Goal: Task Accomplishment & Management: Complete application form

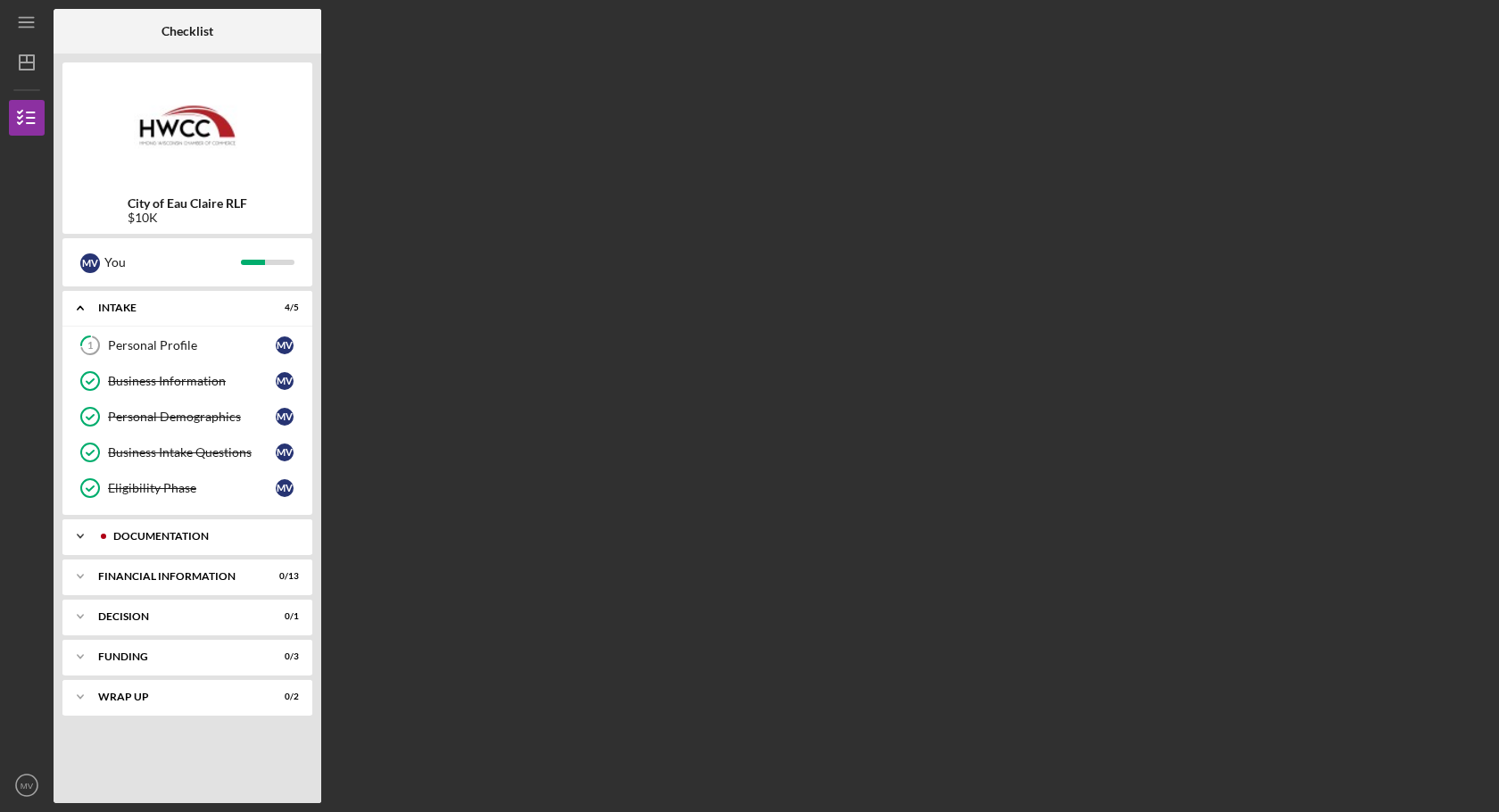
click at [145, 545] on div "Icon/Expander Documentation 13 / 14" at bounding box center [187, 536] width 250 height 36
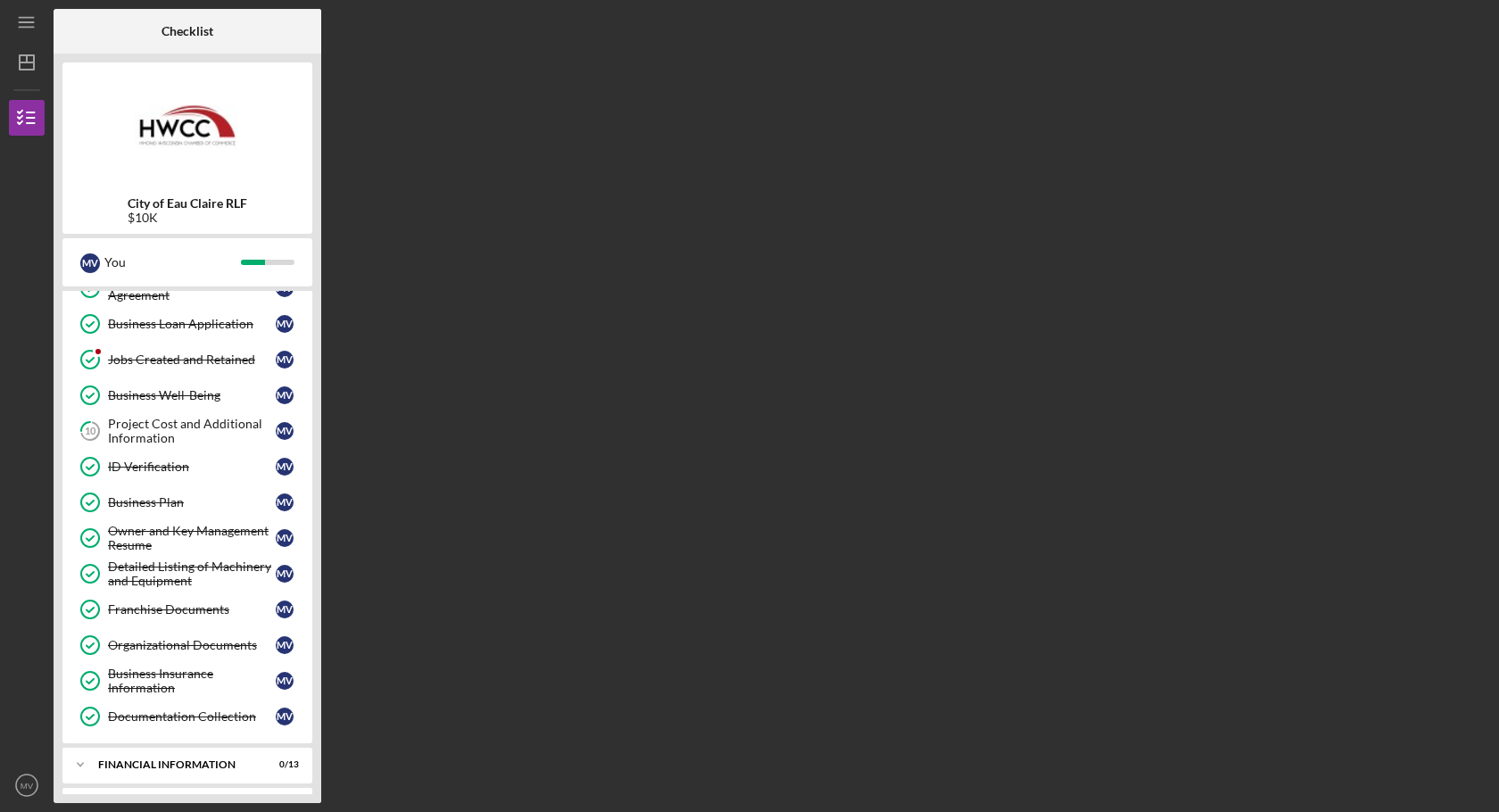
scroll to position [440, 0]
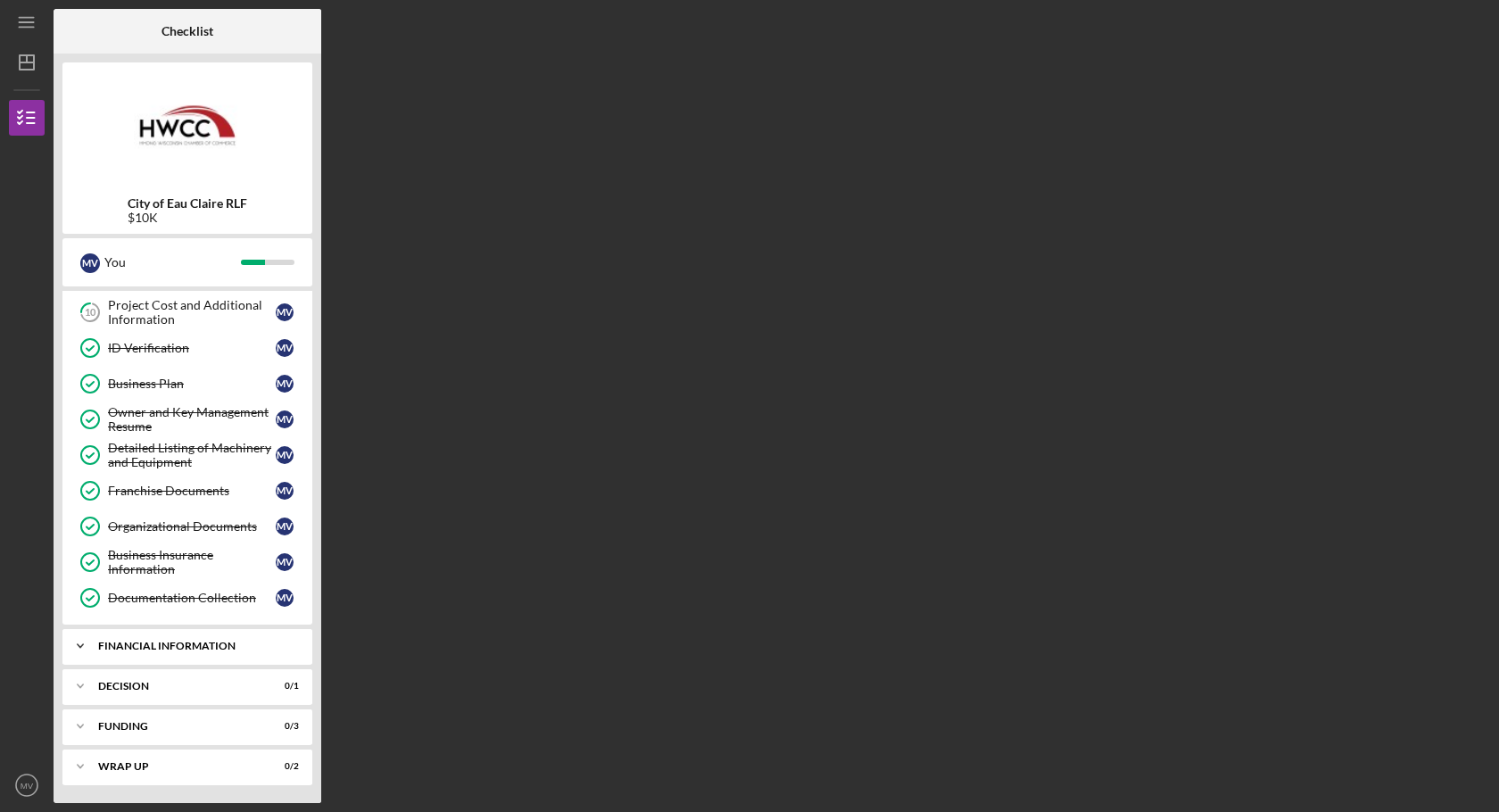
click at [191, 646] on div "Financial Information" at bounding box center [194, 646] width 192 height 11
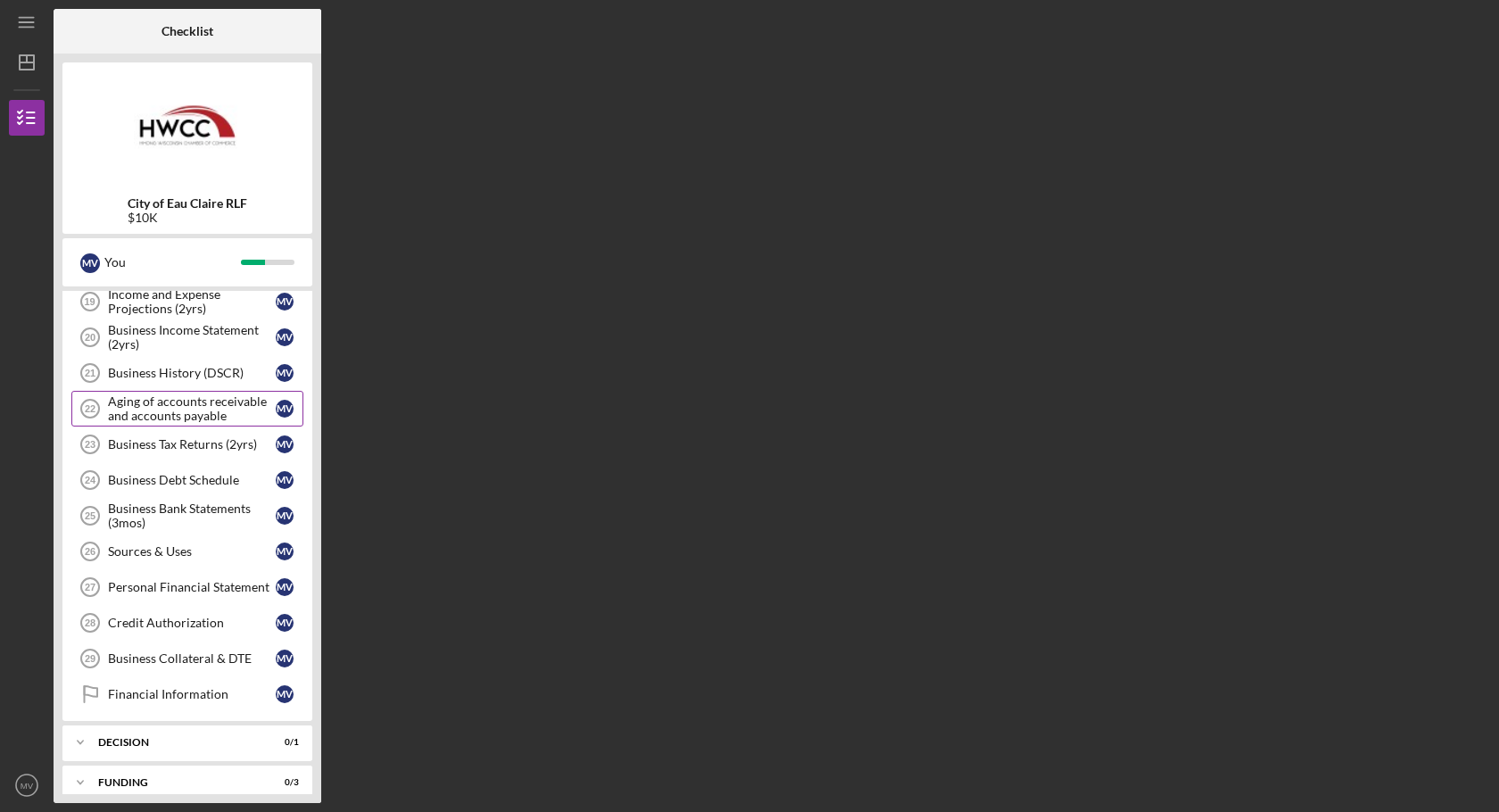
scroll to position [914, 0]
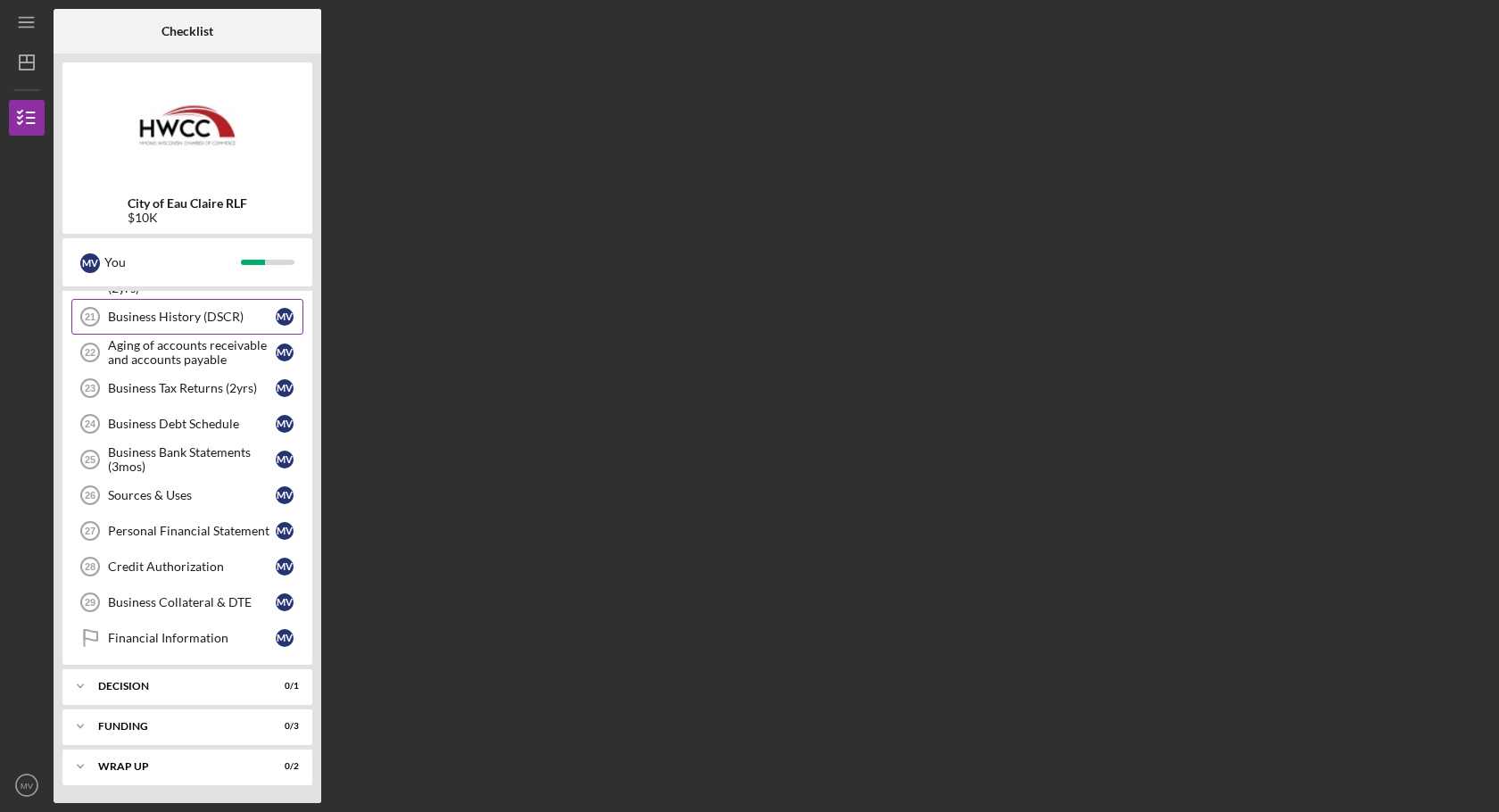
click at [193, 314] on div "Business History (DSCR)" at bounding box center [192, 317] width 167 height 14
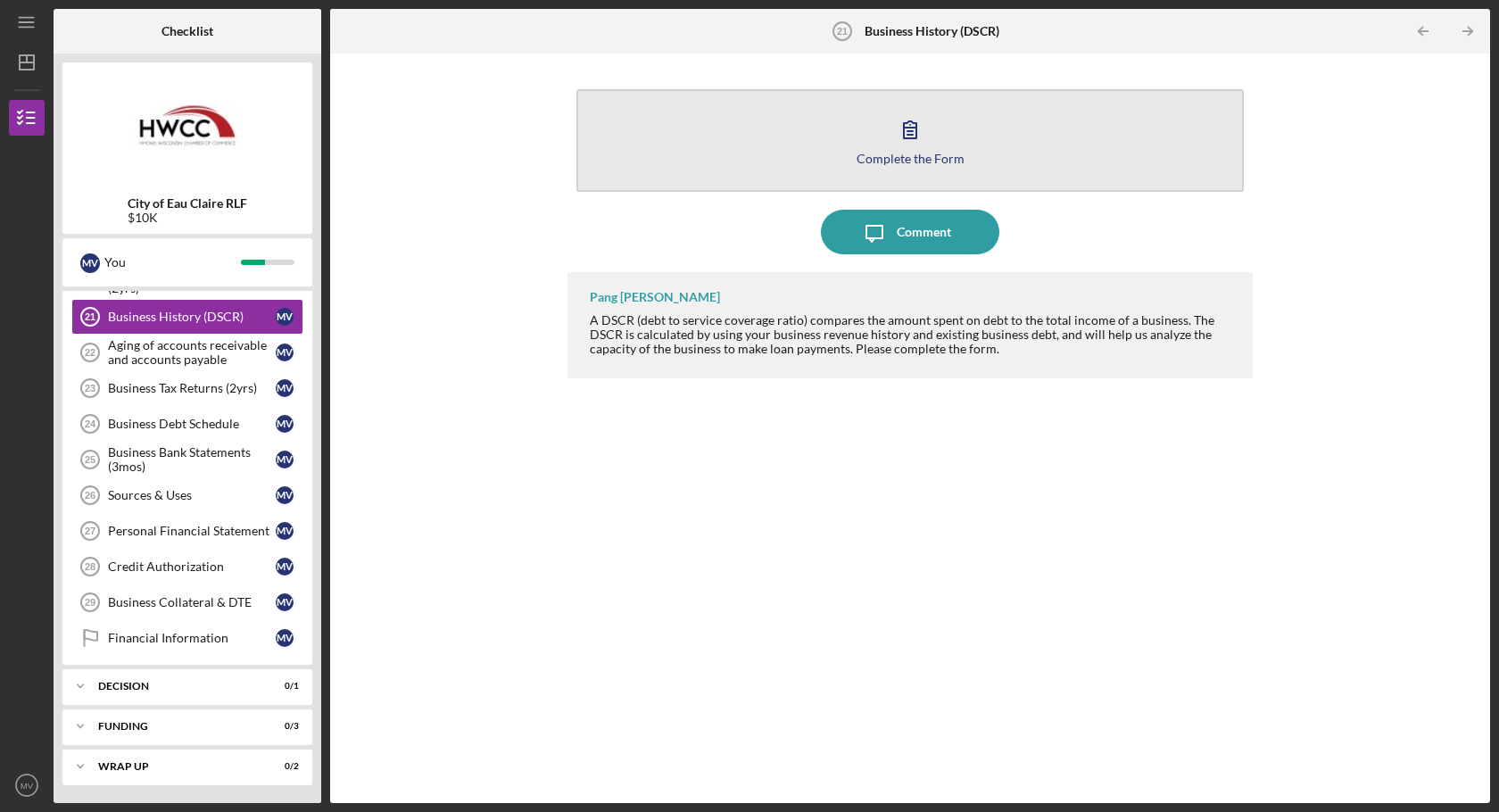
click at [917, 145] on icon "button" at bounding box center [911, 130] width 45 height 45
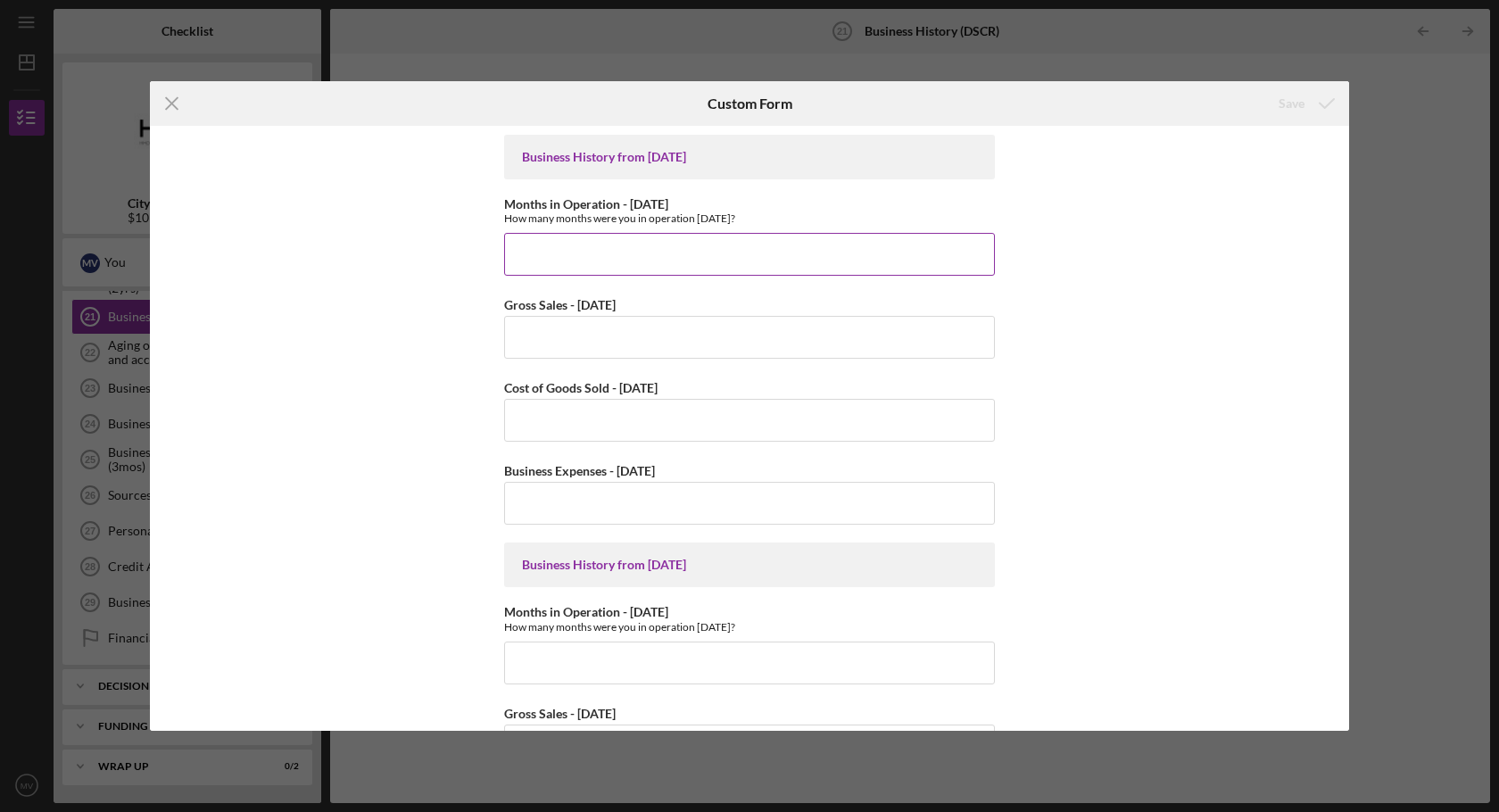
click at [544, 258] on input "Months in Operation - [DATE]" at bounding box center [750, 254] width 491 height 43
type input "5"
click at [481, 397] on div "Business History from [DATE] Months in Operation - [DATE] How many months were …" at bounding box center [749, 429] width 1199 height 605
click at [805, 262] on input "5" at bounding box center [750, 254] width 491 height 43
click at [1476, 184] on div "Icon/Menu Close Custom Form Save Business History from [DATE] Months in Operati…" at bounding box center [750, 406] width 1499 height 812
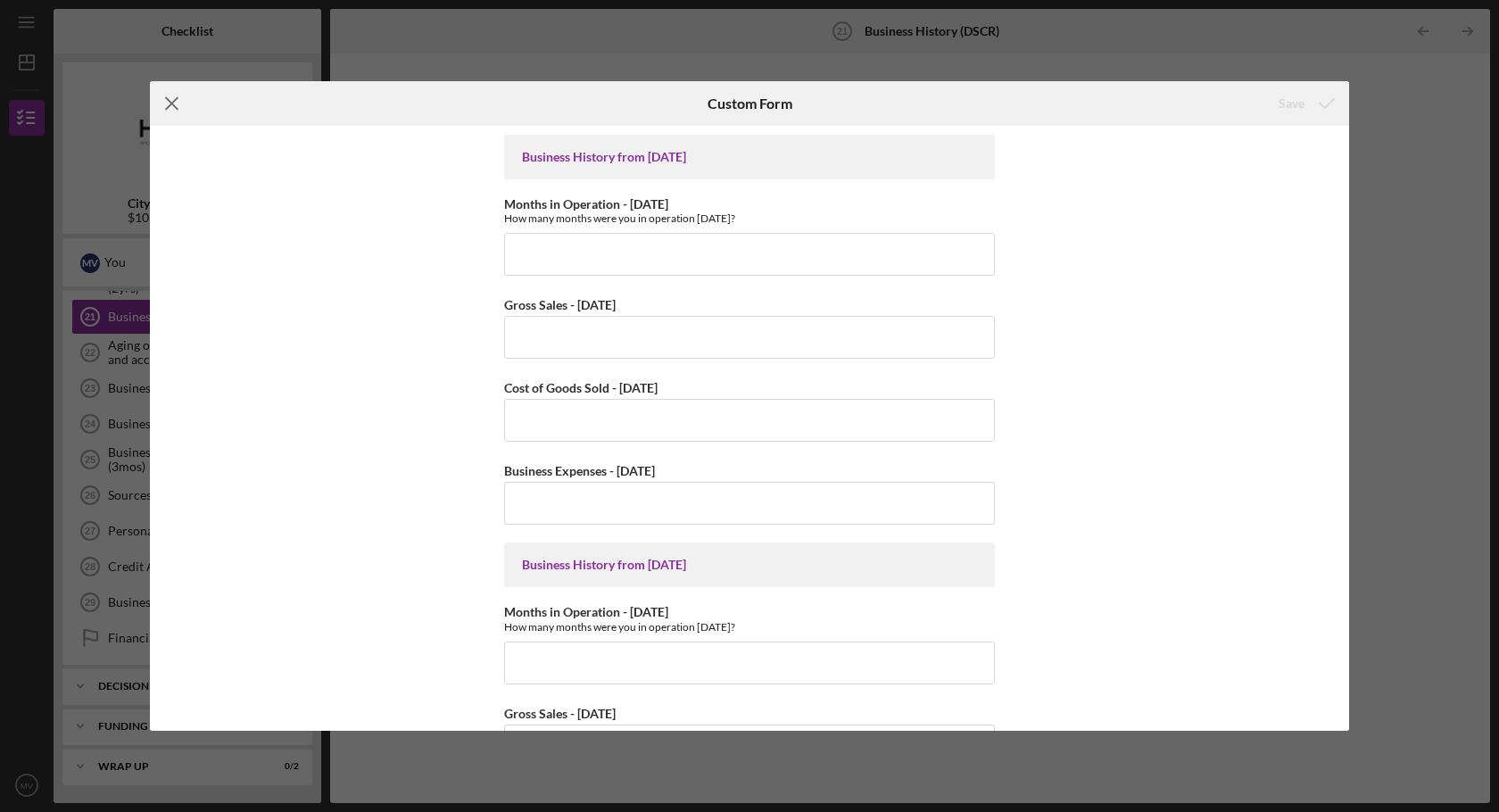
click at [165, 100] on icon "Icon/Menu Close" at bounding box center [172, 104] width 45 height 45
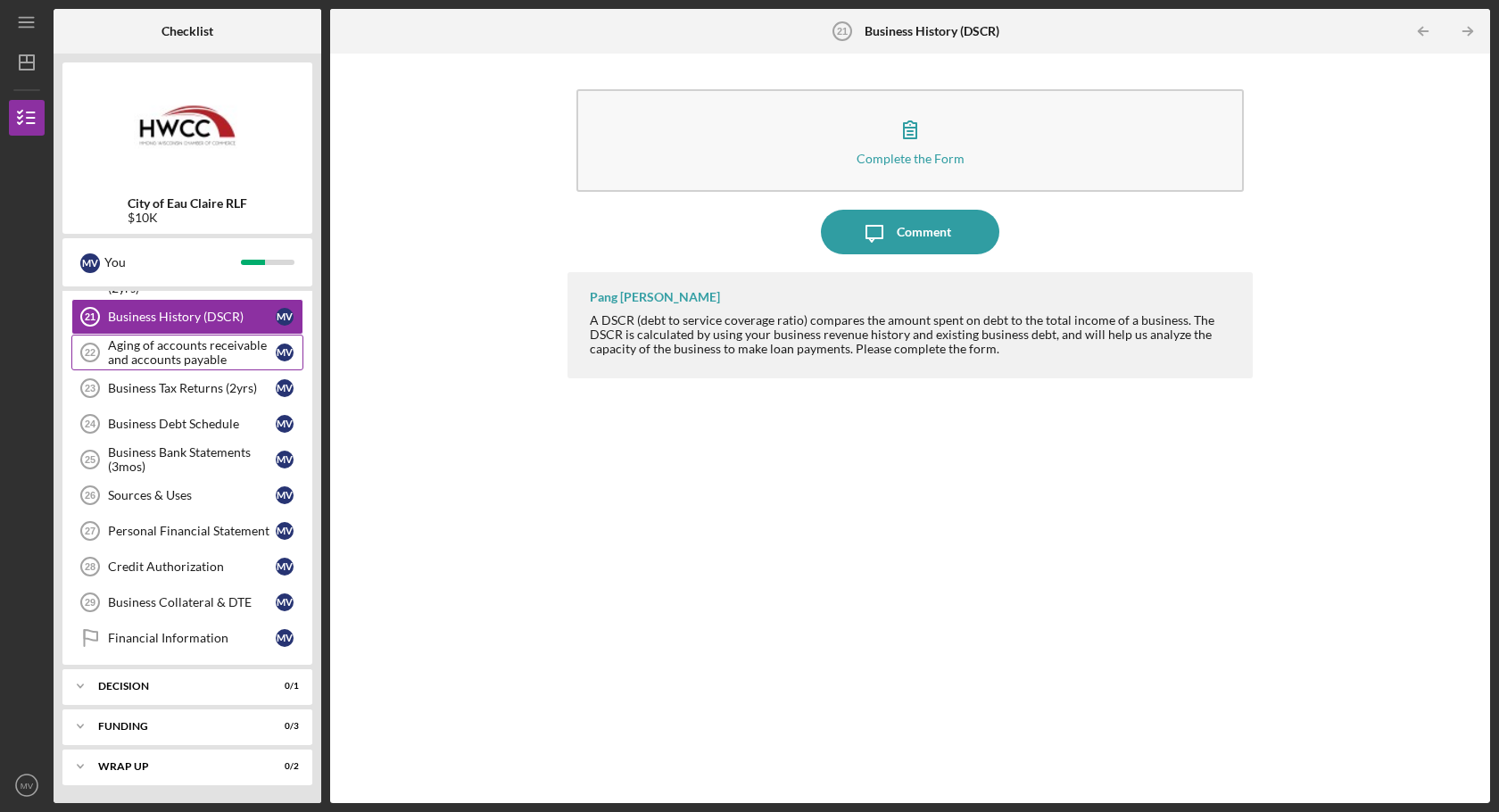
click at [144, 346] on div "Aging of accounts receivable and accounts payable" at bounding box center [192, 353] width 167 height 29
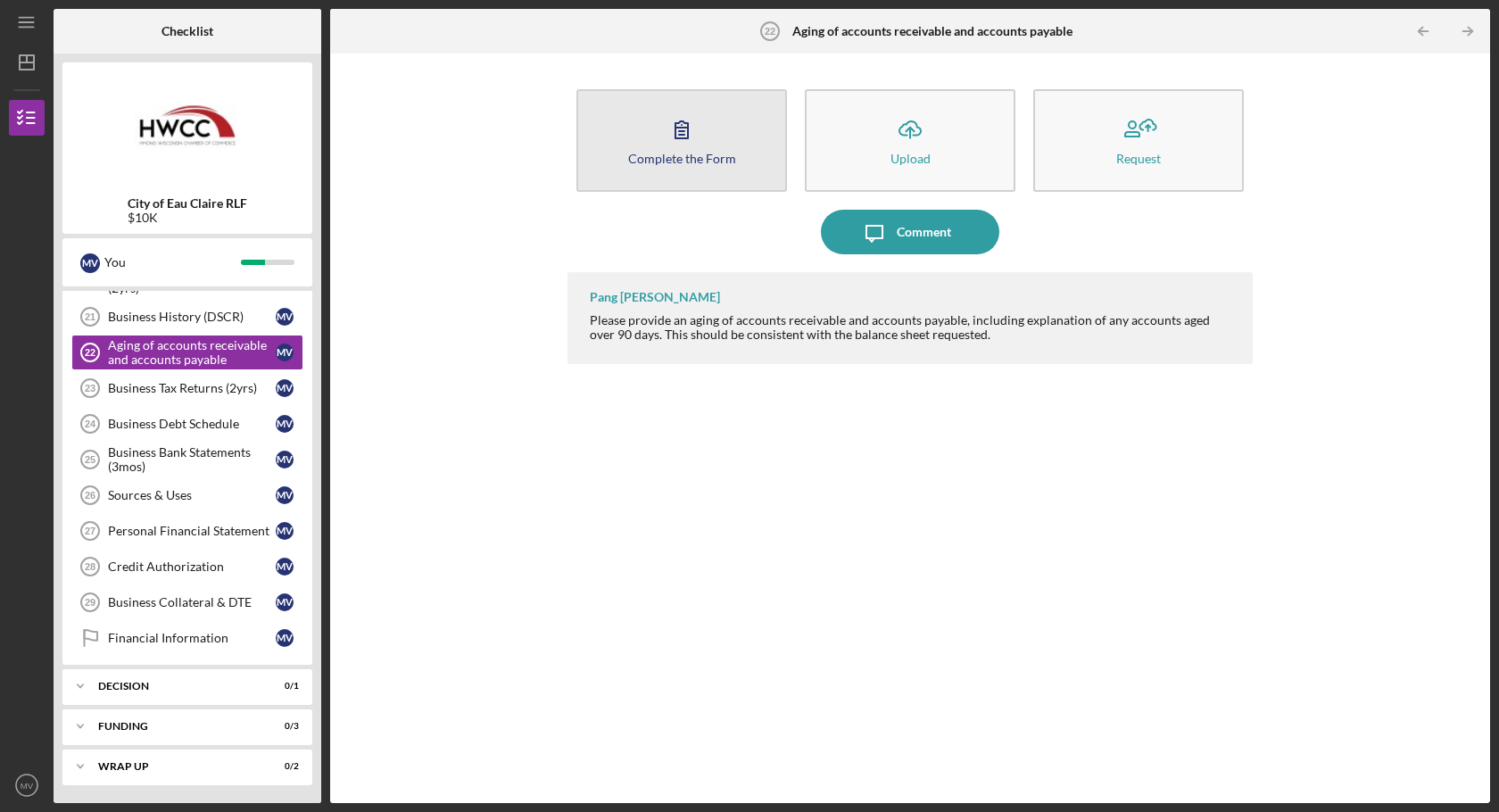
click at [690, 132] on icon "button" at bounding box center [682, 130] width 45 height 45
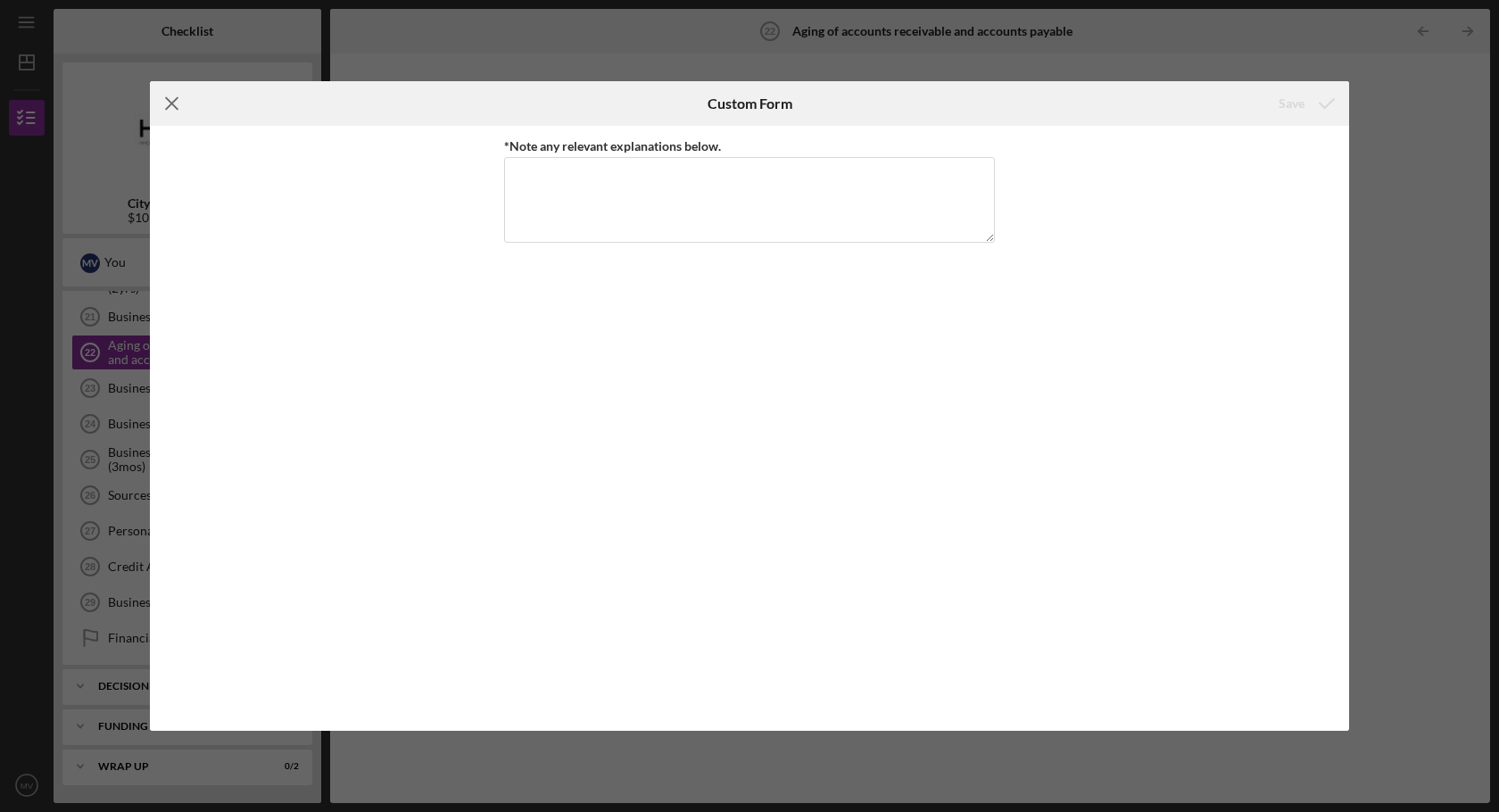
click at [176, 103] on icon "Icon/Menu Close" at bounding box center [172, 104] width 45 height 45
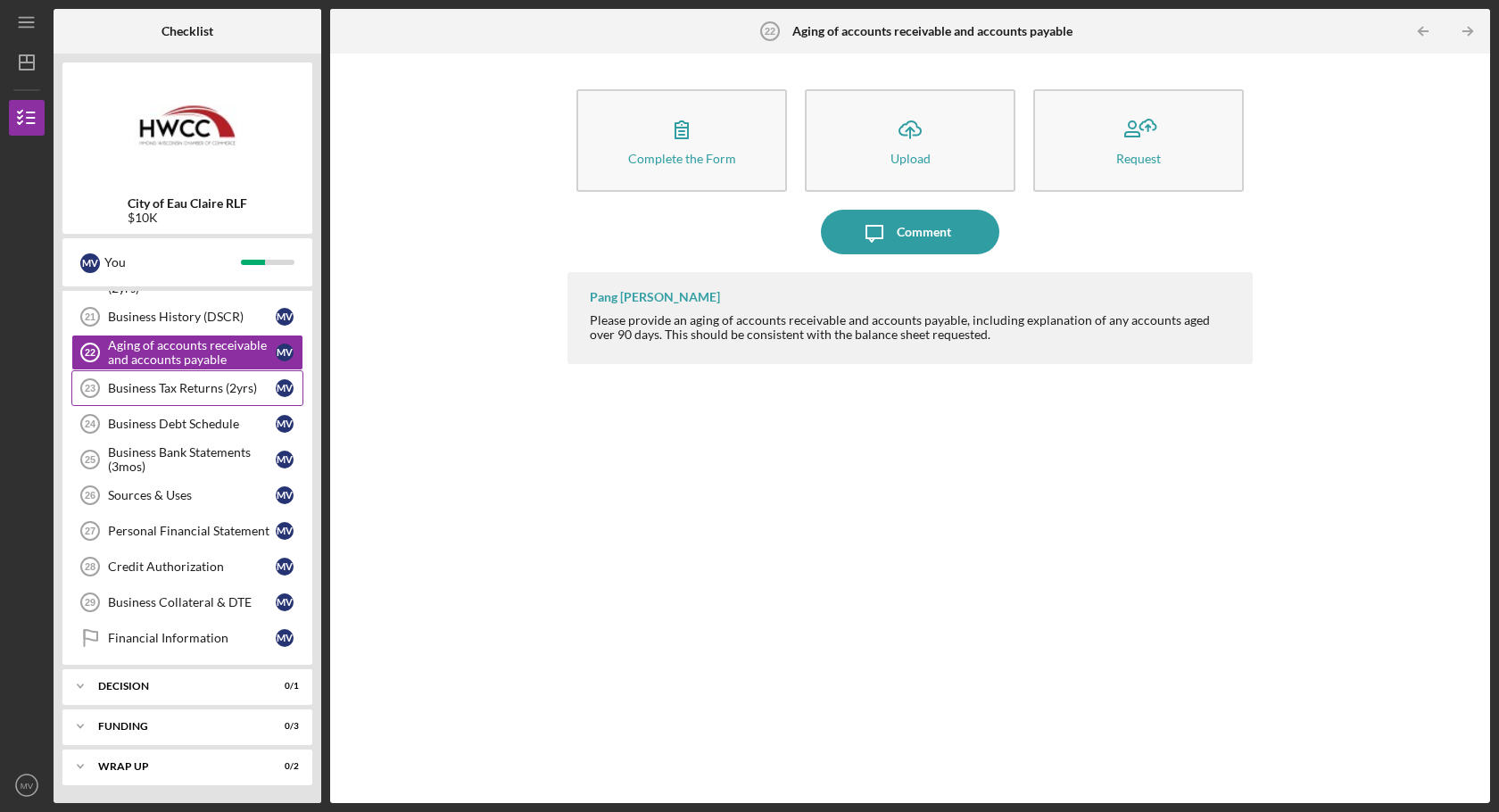
click at [145, 394] on div "Business Tax Returns (2yrs)" at bounding box center [192, 389] width 167 height 14
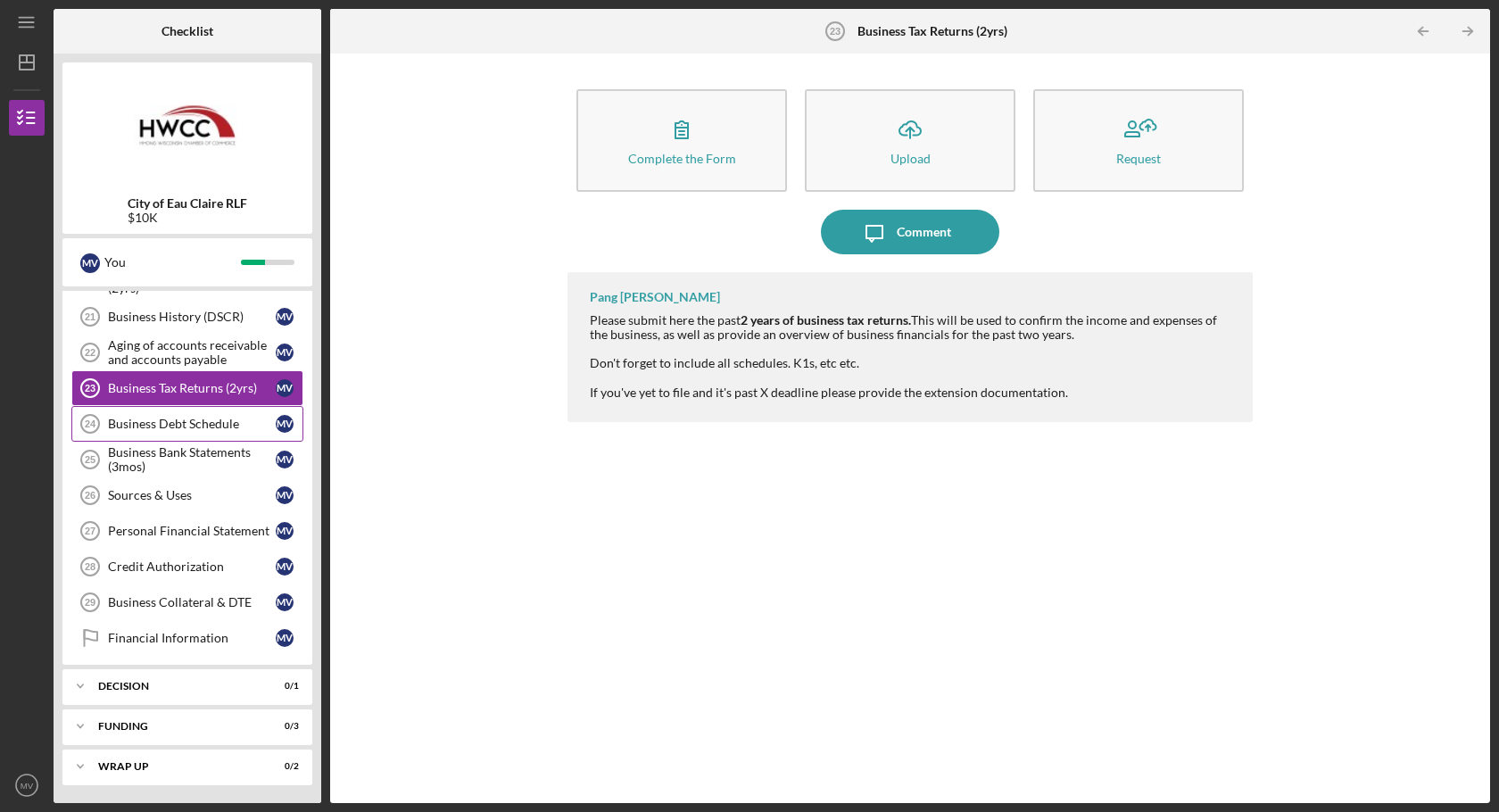
click at [151, 428] on div "Business Debt Schedule" at bounding box center [192, 423] width 167 height 14
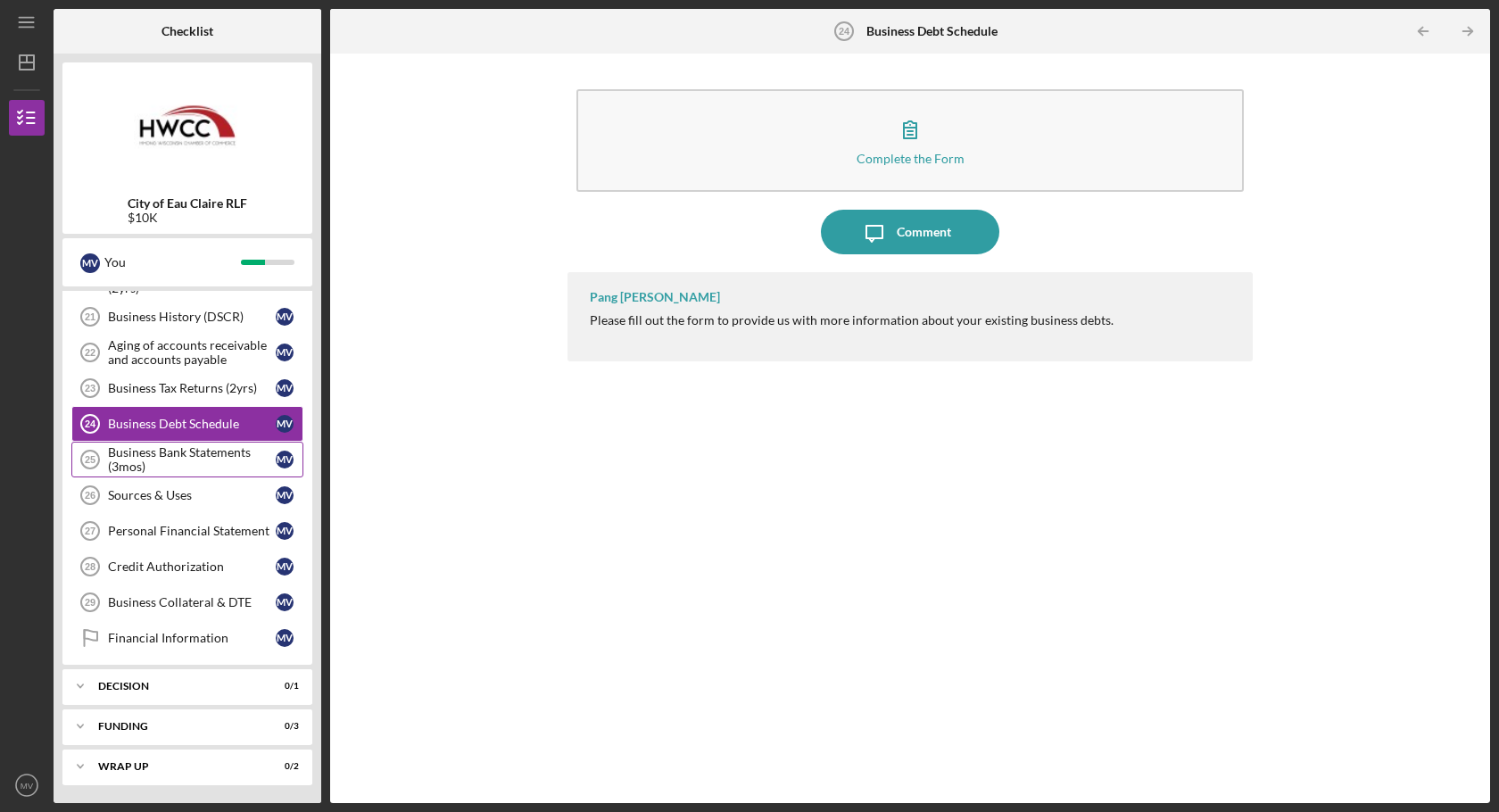
click at [144, 456] on div "Business Bank Statements (3mos)" at bounding box center [192, 459] width 167 height 29
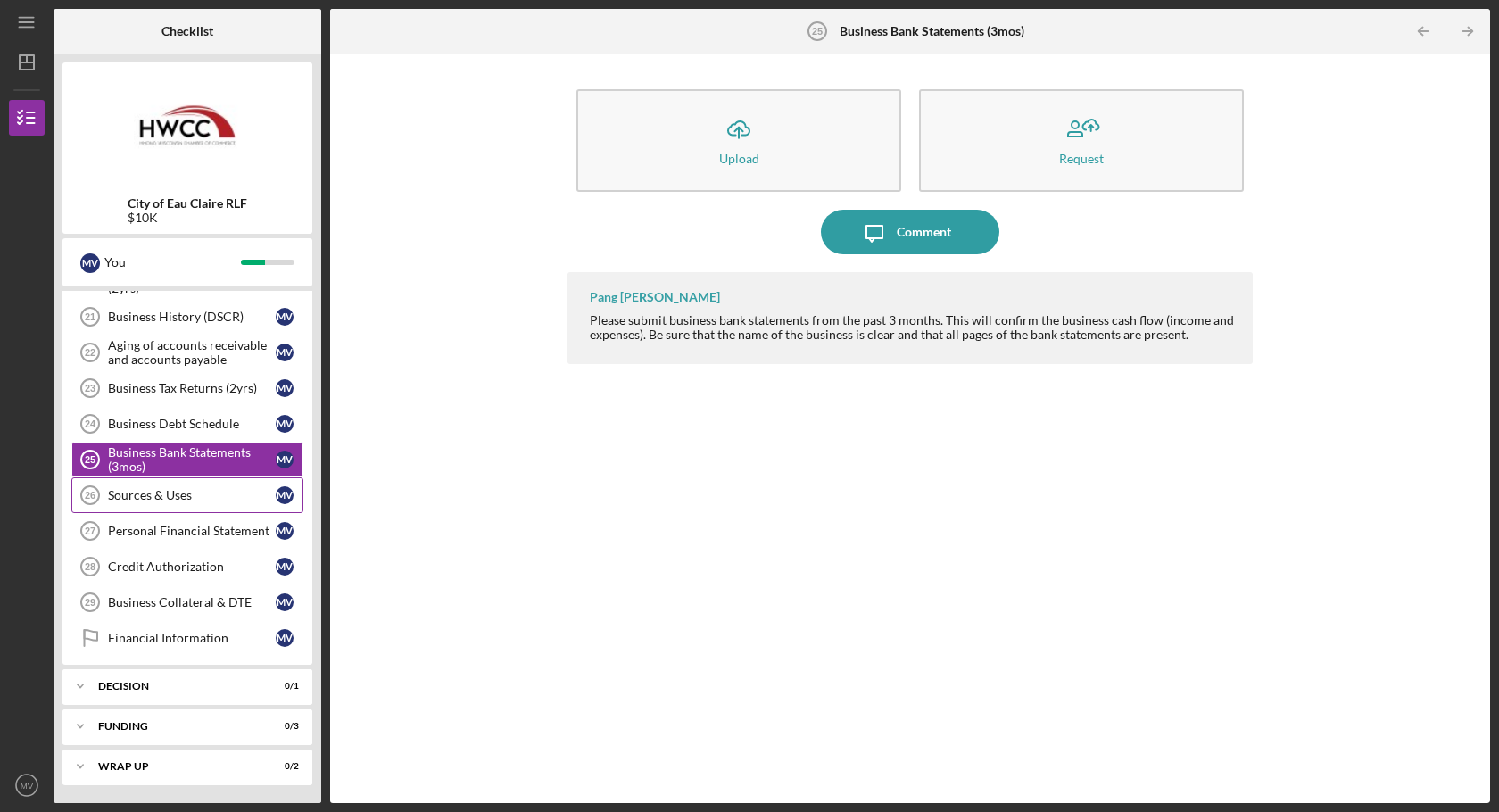
click at [161, 489] on div "Sources & Uses" at bounding box center [192, 495] width 167 height 14
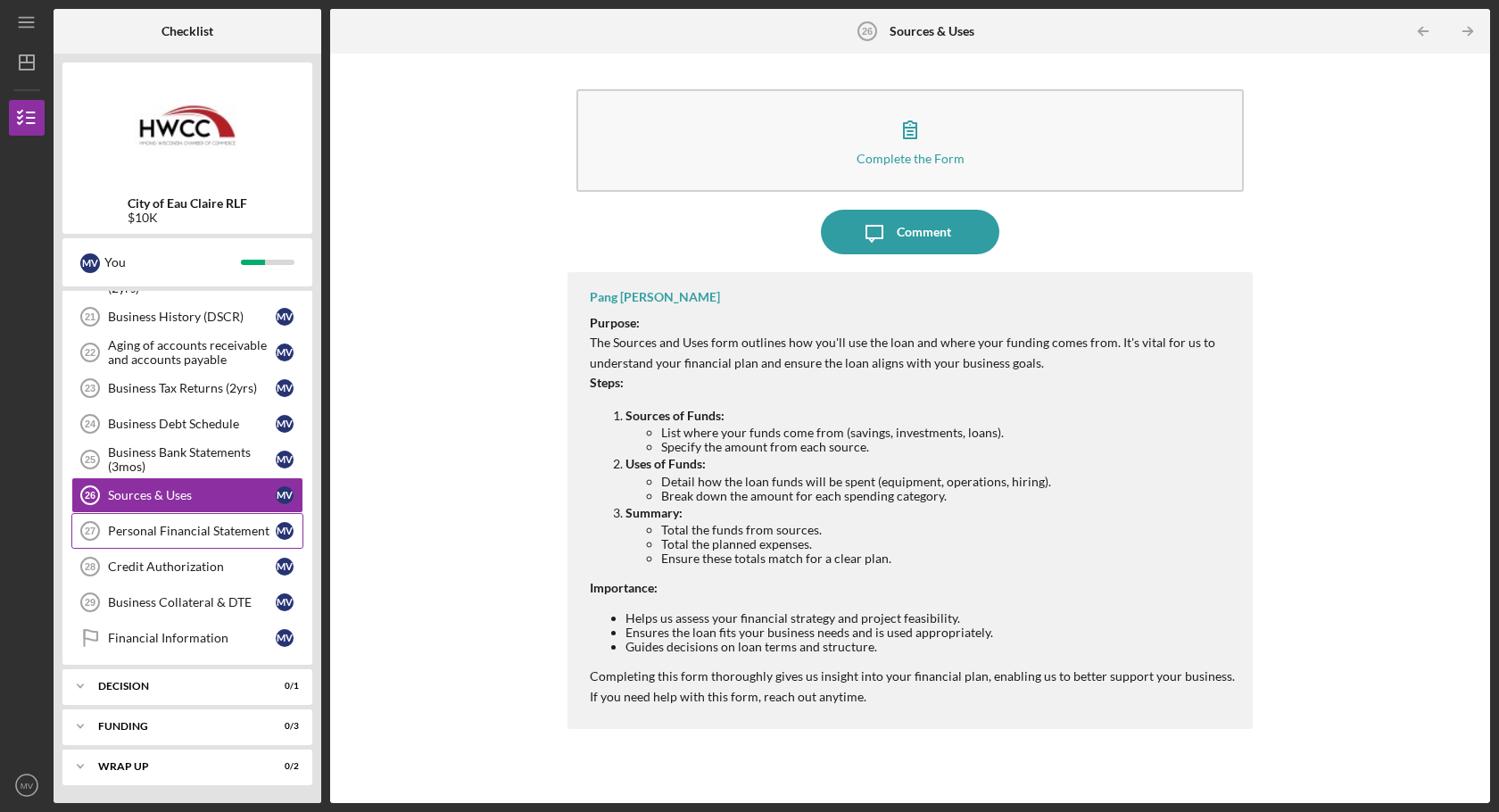
click at [171, 542] on link "Personal Financial Statement 27 Personal Financial Statement M V" at bounding box center [187, 531] width 232 height 36
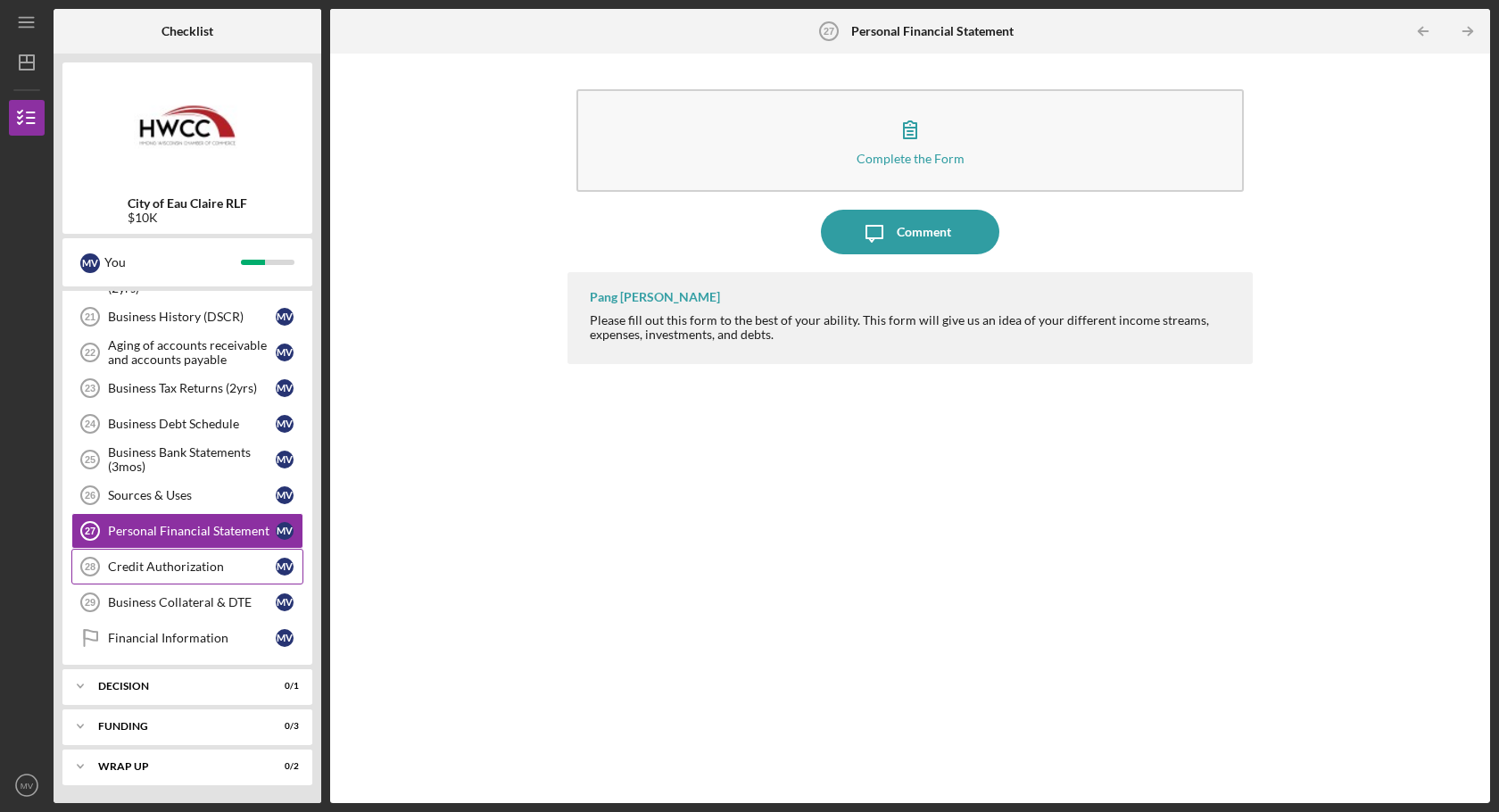
click at [169, 568] on div "Credit Authorization" at bounding box center [192, 567] width 167 height 14
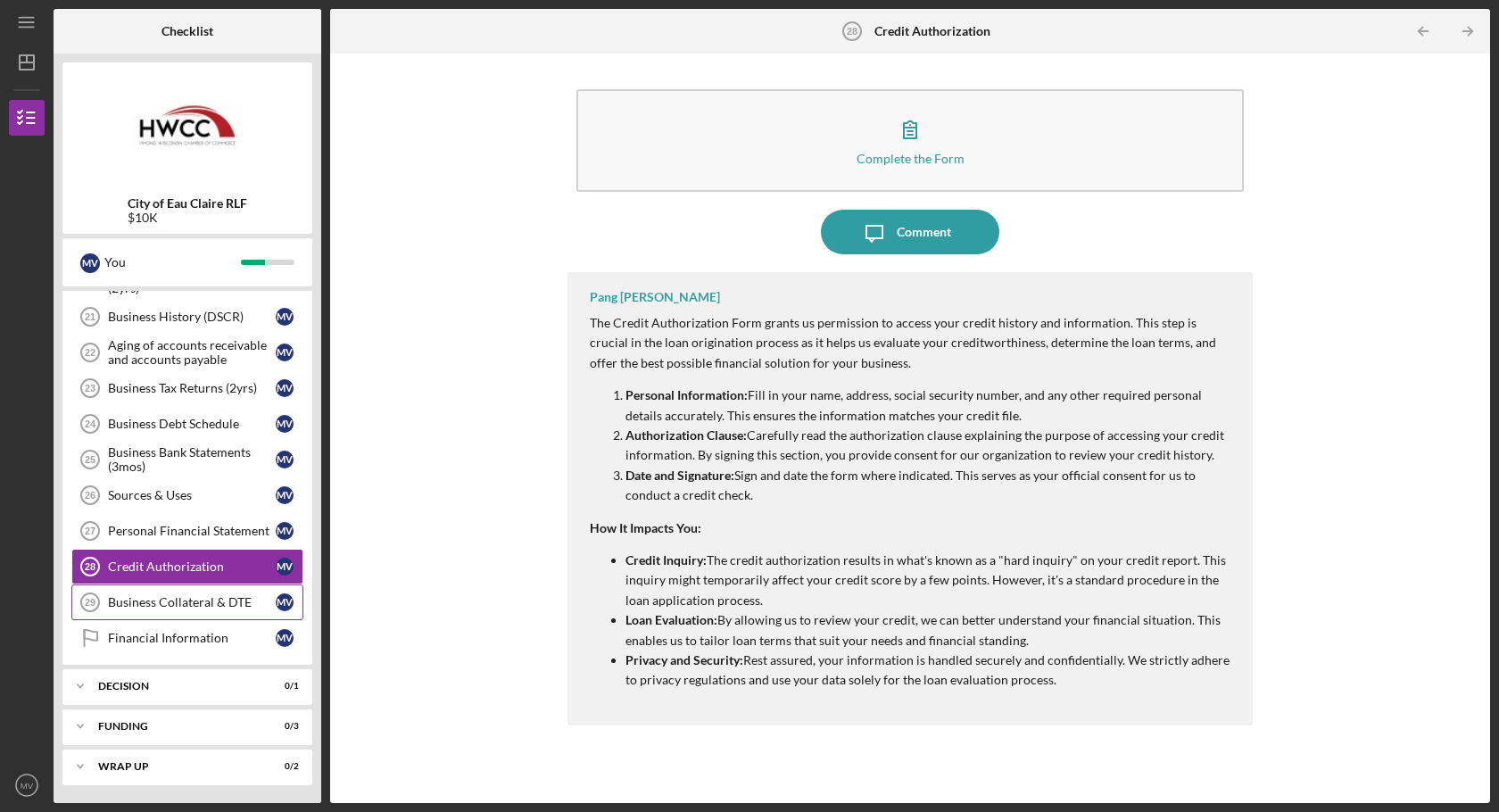
click at [159, 600] on div "Business Collateral & DTE" at bounding box center [192, 603] width 167 height 14
